Goal: Find contact information: Find contact information

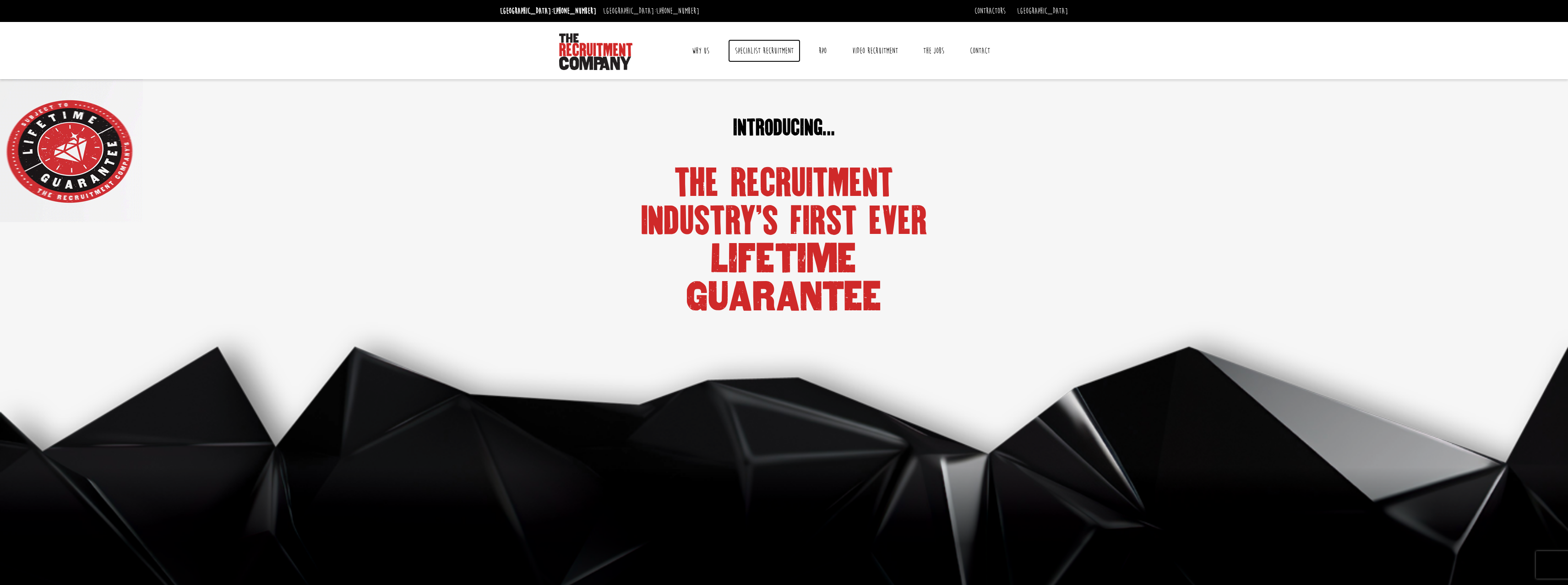
click at [771, 51] on link "Specialist Recruitment" at bounding box center [764, 51] width 72 height 23
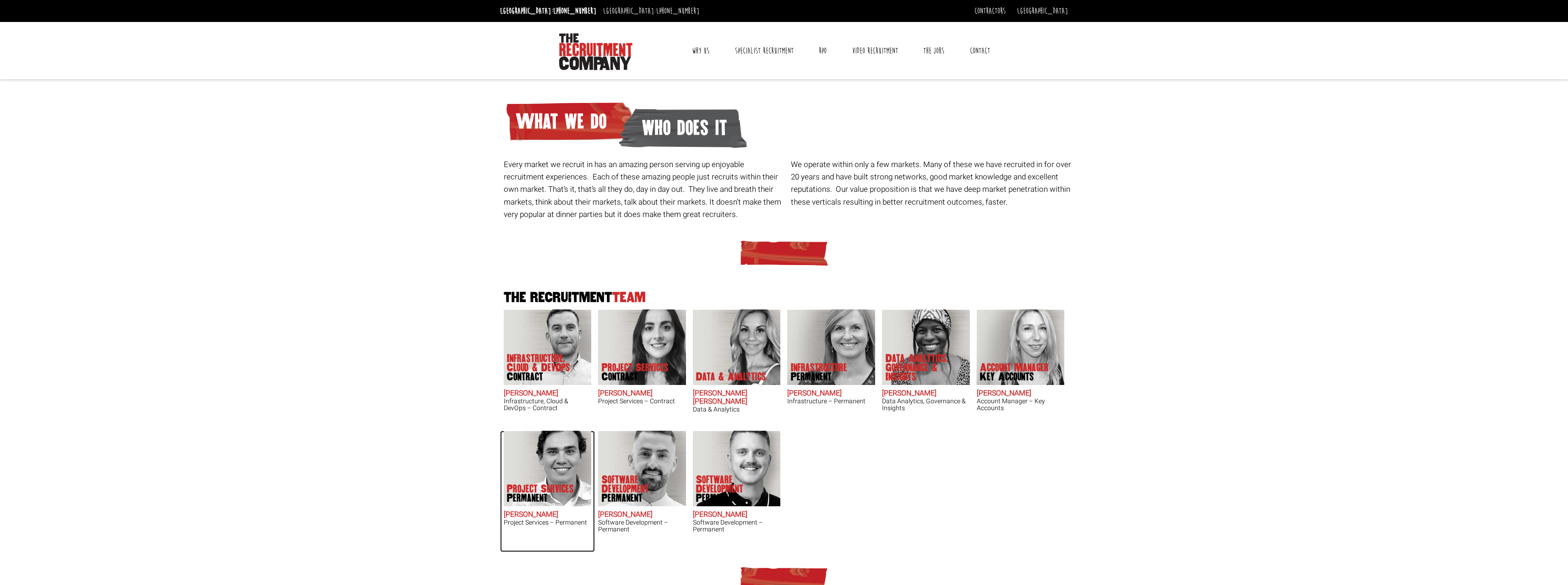
click at [533, 456] on img at bounding box center [547, 469] width 88 height 75
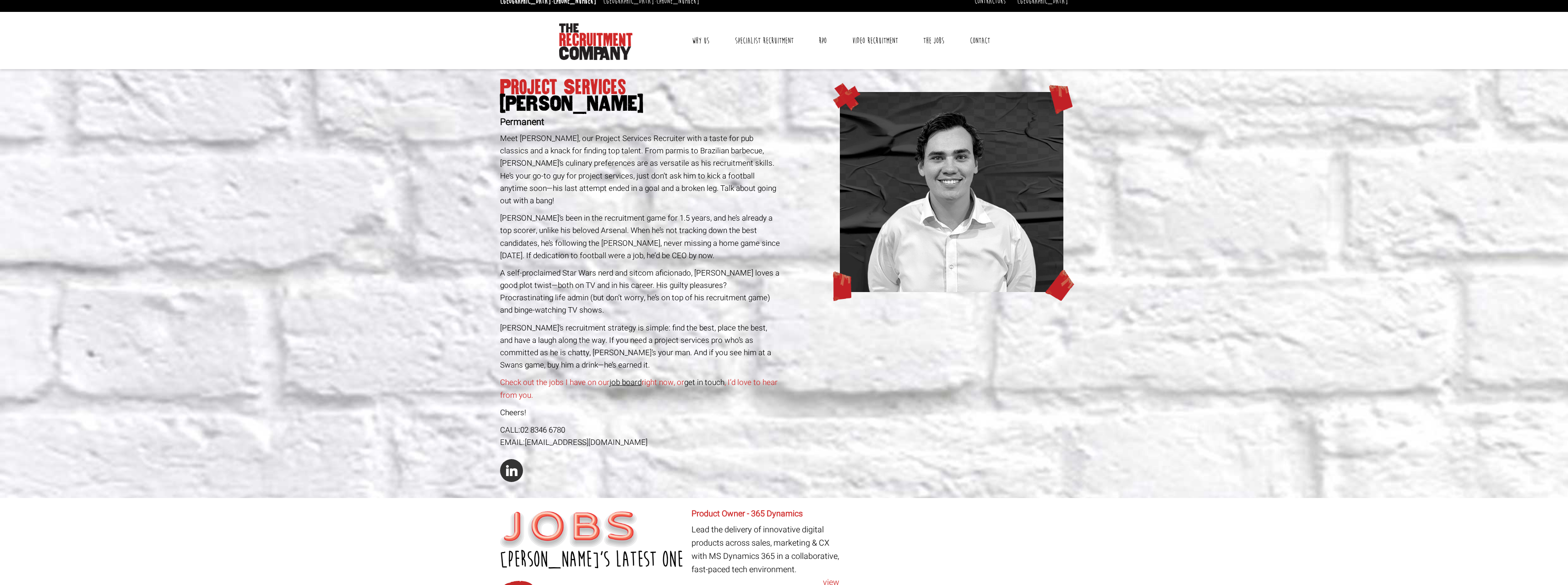
scroll to position [17, 0]
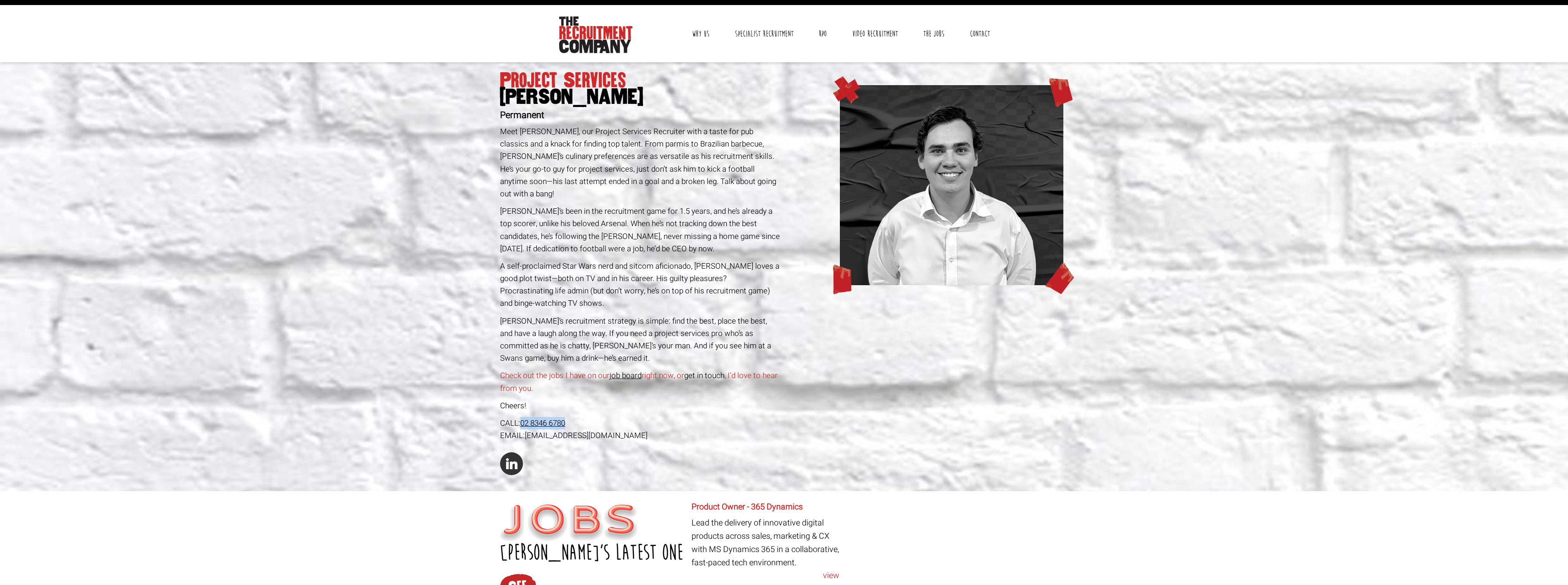
drag, startPoint x: 582, startPoint y: 414, endPoint x: 522, endPoint y: 413, distance: 60.0
click at [522, 417] on div "CALL: 02 8346 6780" at bounding box center [640, 423] width 281 height 12
